Goal: Find specific page/section: Find specific page/section

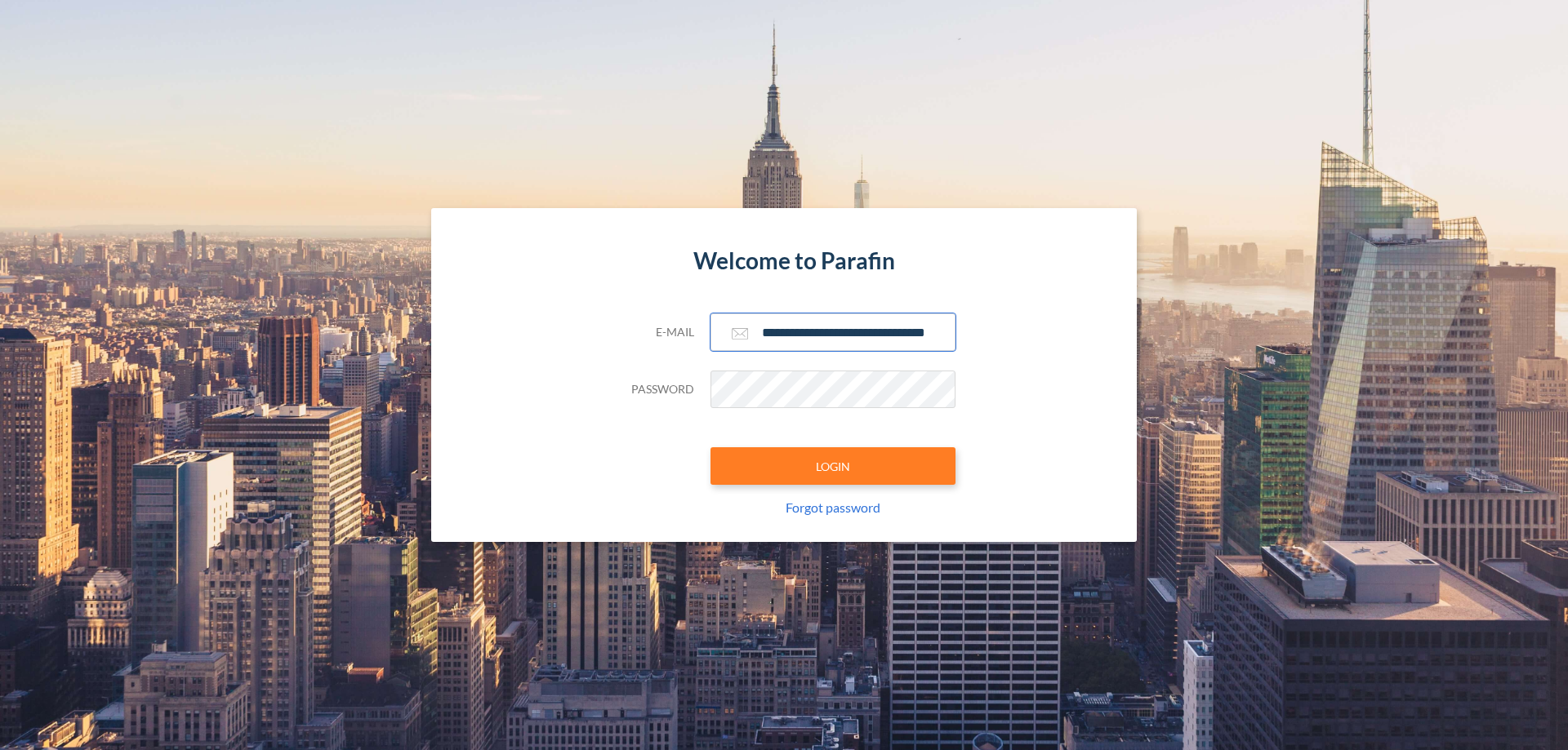
type input "**********"
click at [833, 466] on button "LOGIN" at bounding box center [832, 465] width 245 height 37
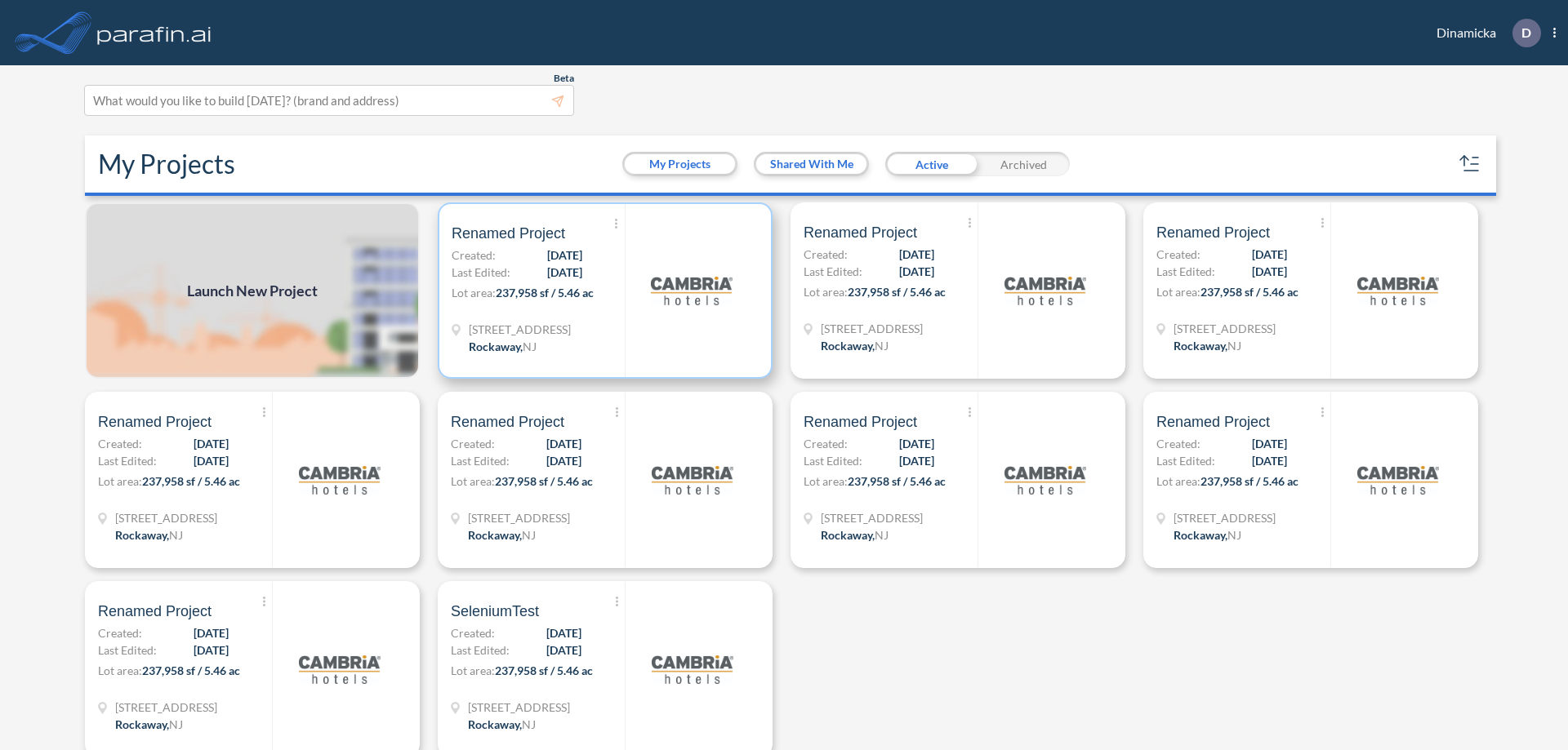
scroll to position [4, 0]
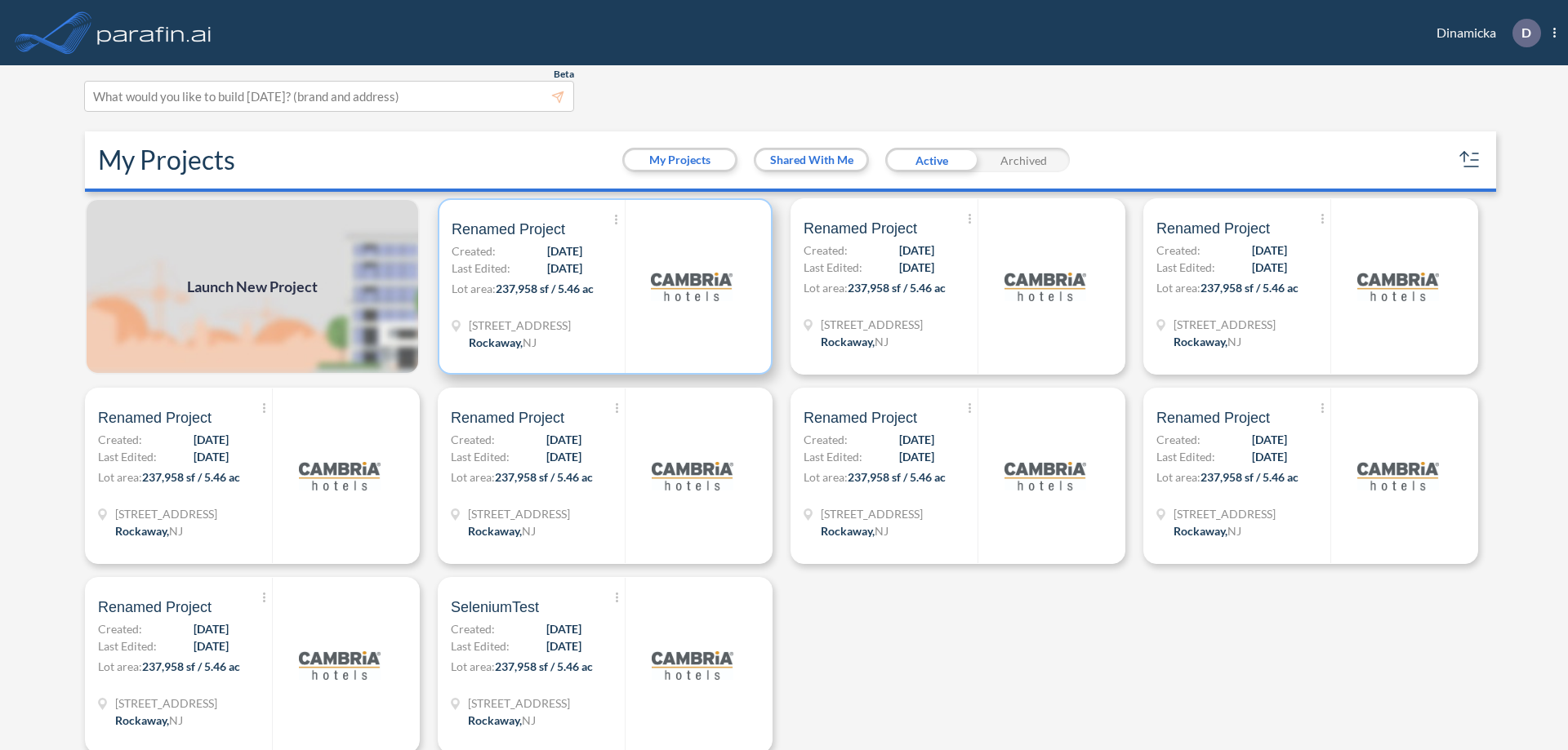
click at [601, 287] on p "Lot area: 237,958 sf / 5.46 ac" at bounding box center [539, 292] width 173 height 24
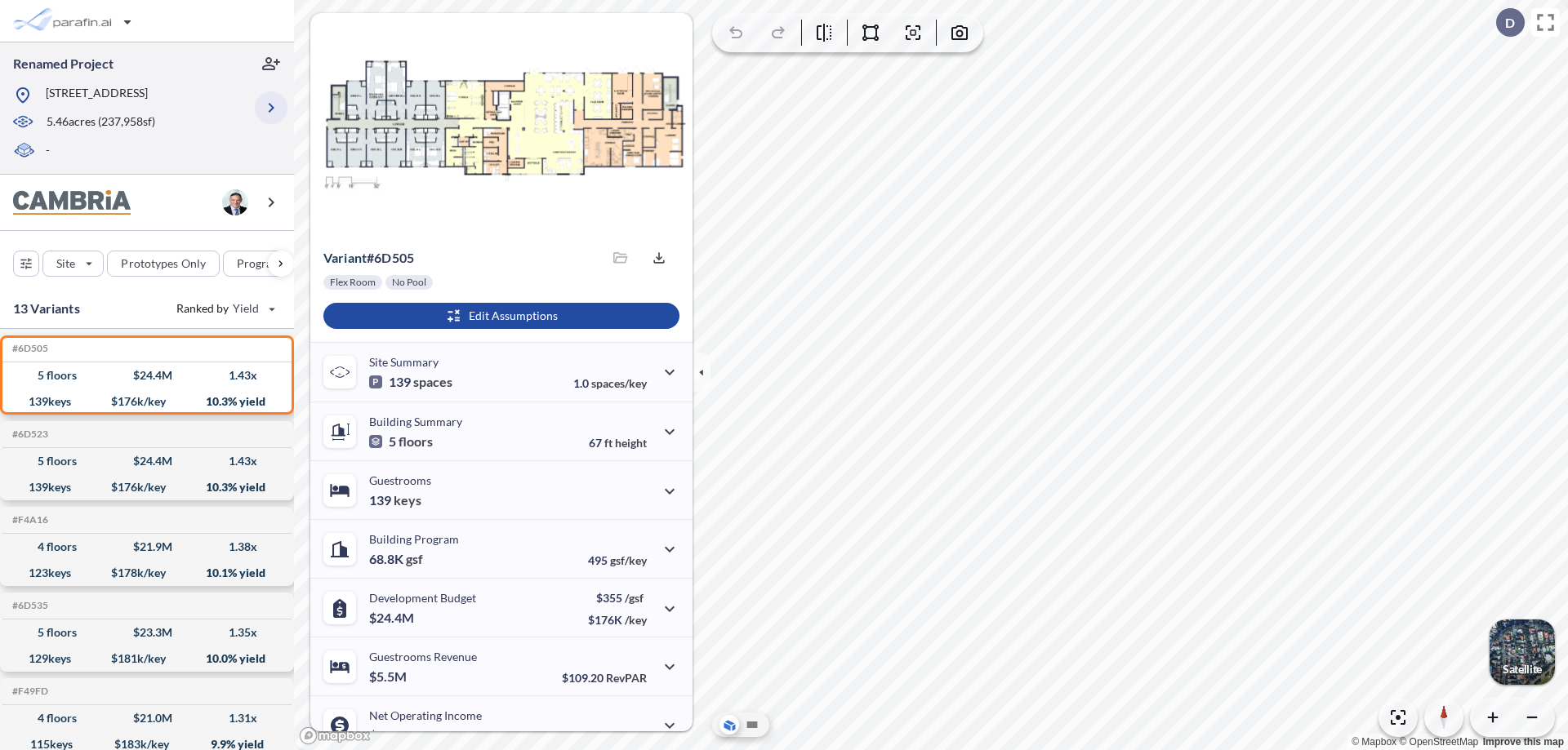
click at [271, 108] on icon "button" at bounding box center [271, 108] width 20 height 20
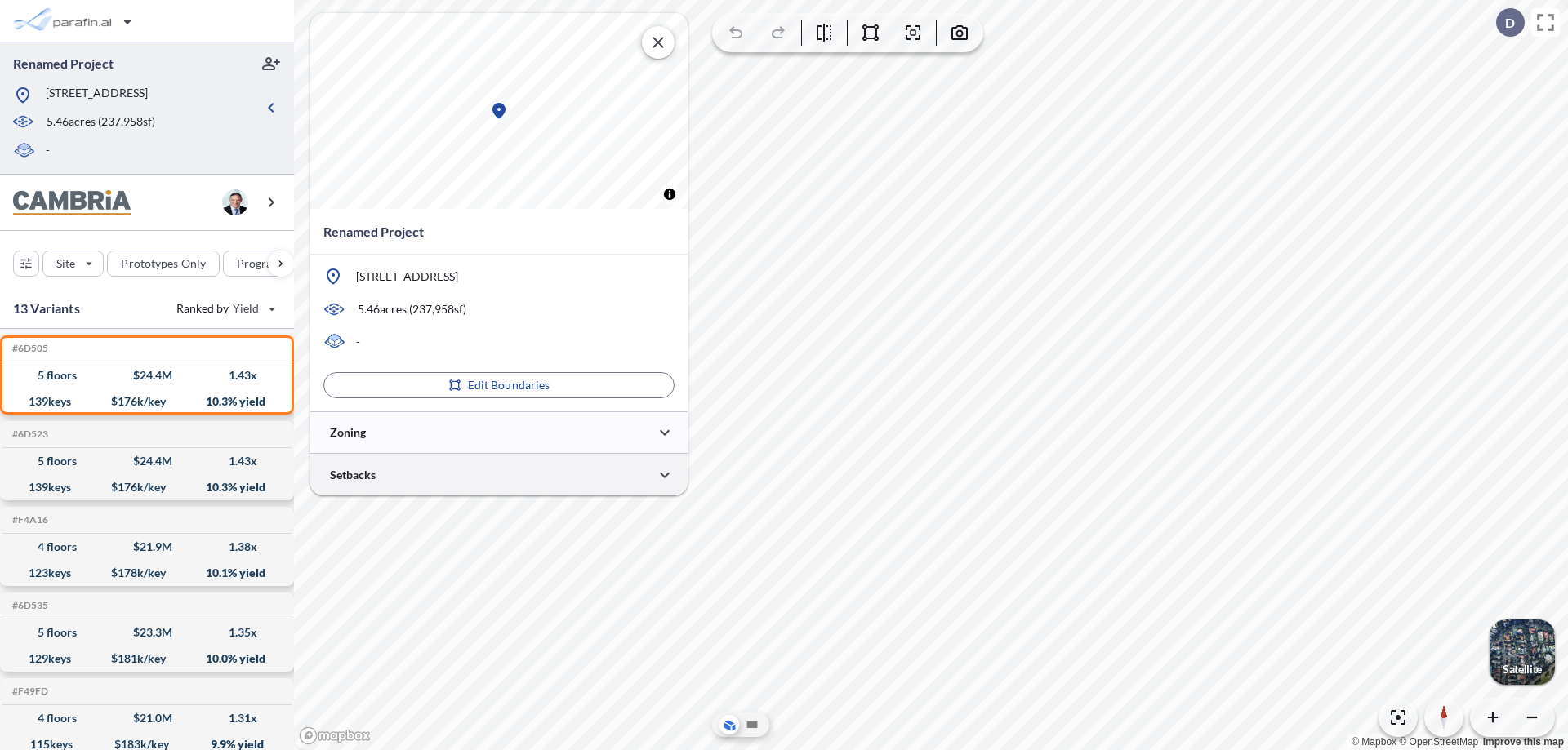
click at [499, 475] on div at bounding box center [499, 475] width 377 height 42
